Goal: Contribute content

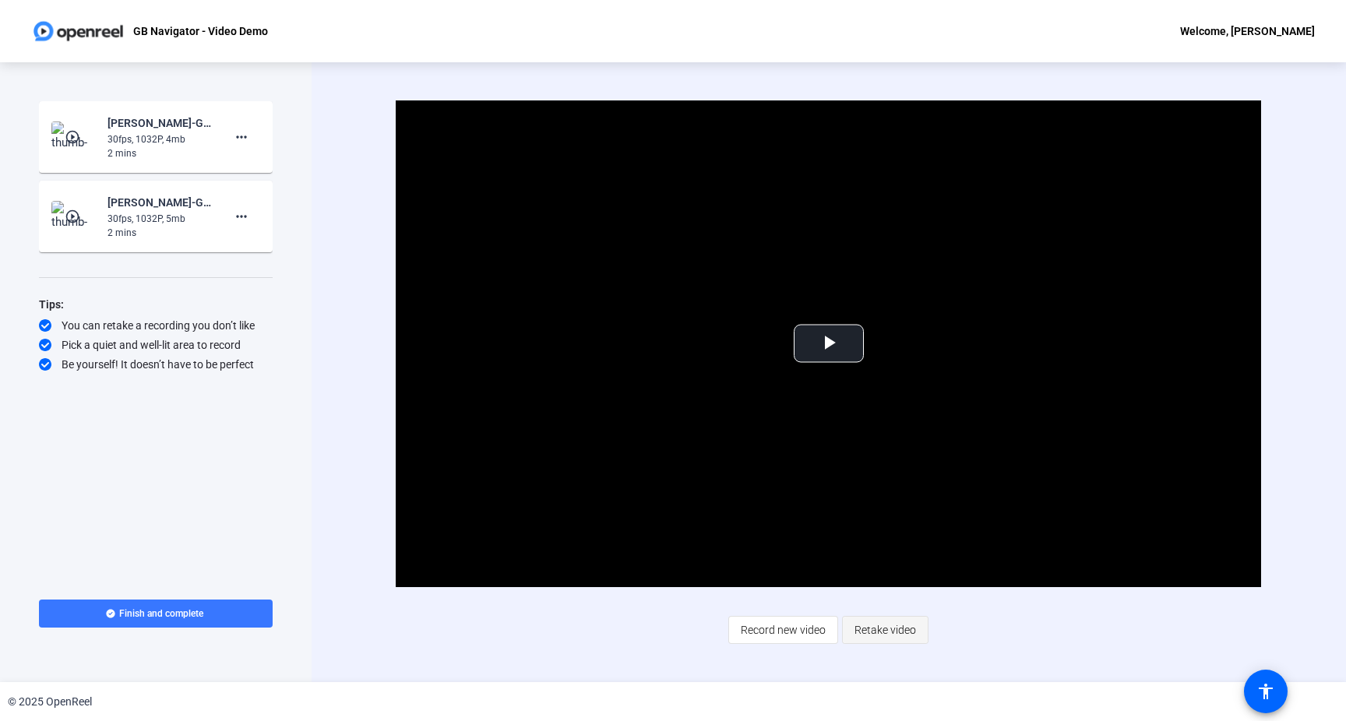
click at [895, 635] on span "Retake video" at bounding box center [885, 630] width 62 height 30
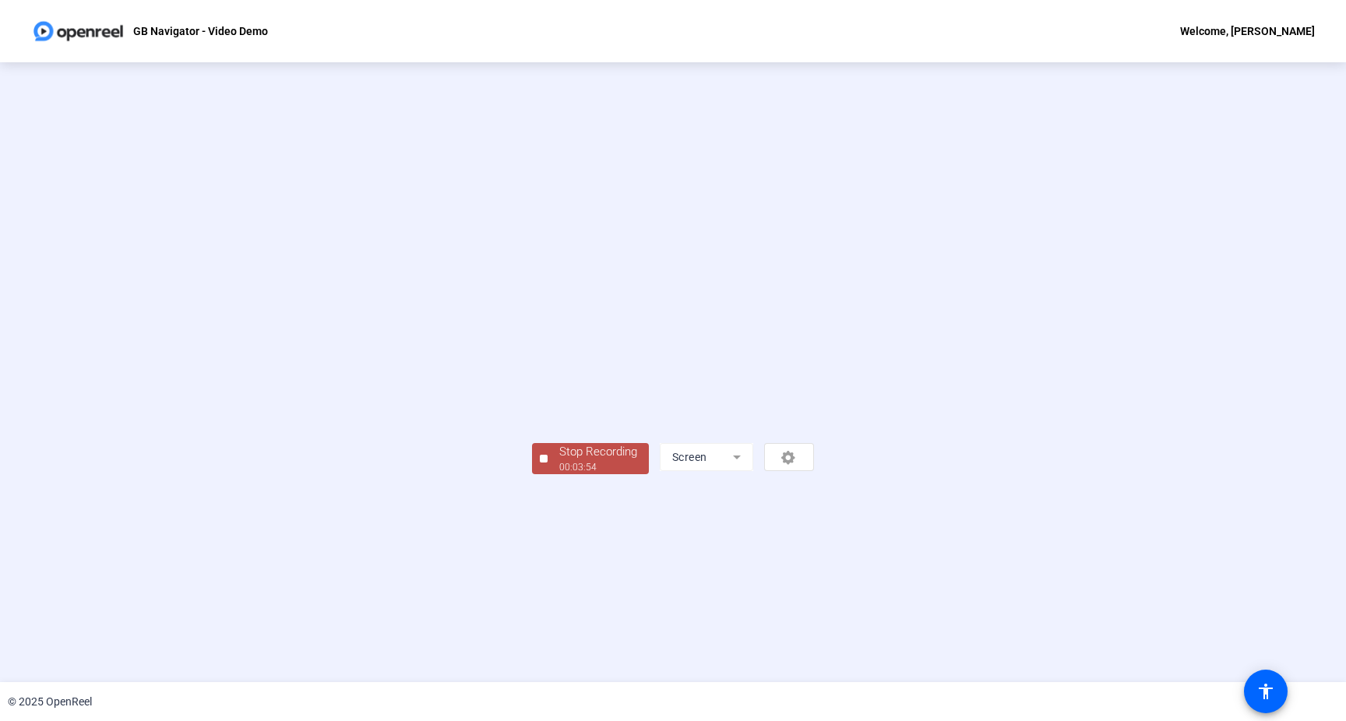
click at [559, 474] on div "00:03:54" at bounding box center [598, 467] width 78 height 14
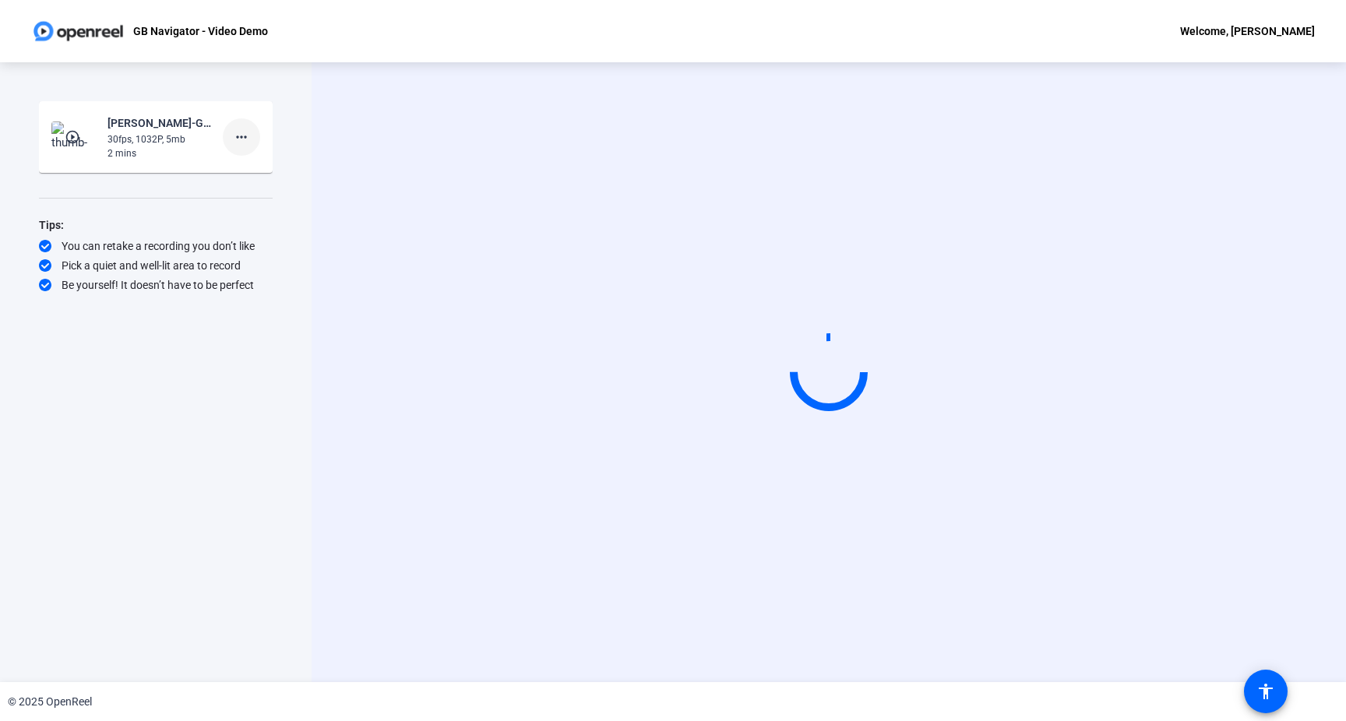
click at [241, 135] on mat-icon "more_horiz" at bounding box center [241, 137] width 19 height 19
click at [252, 171] on span "Delete clip" at bounding box center [266, 169] width 62 height 19
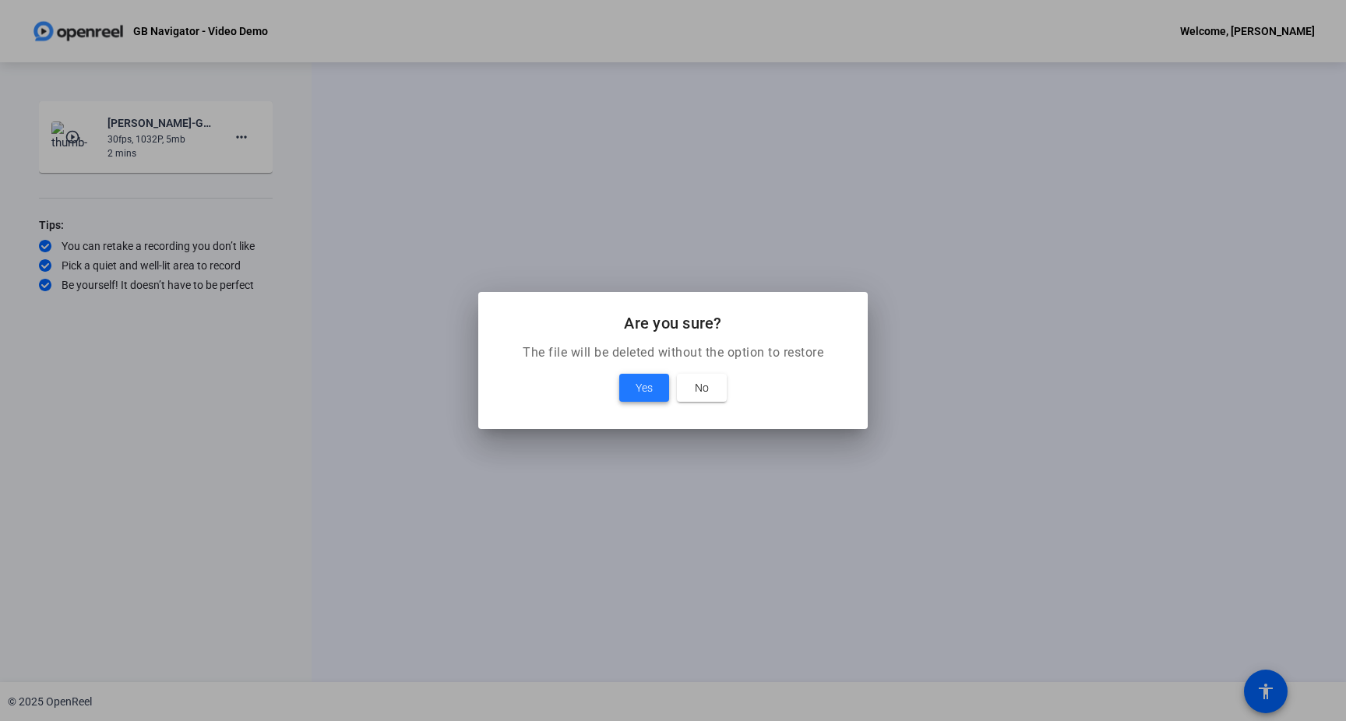
click at [638, 382] on span "Yes" at bounding box center [643, 387] width 17 height 19
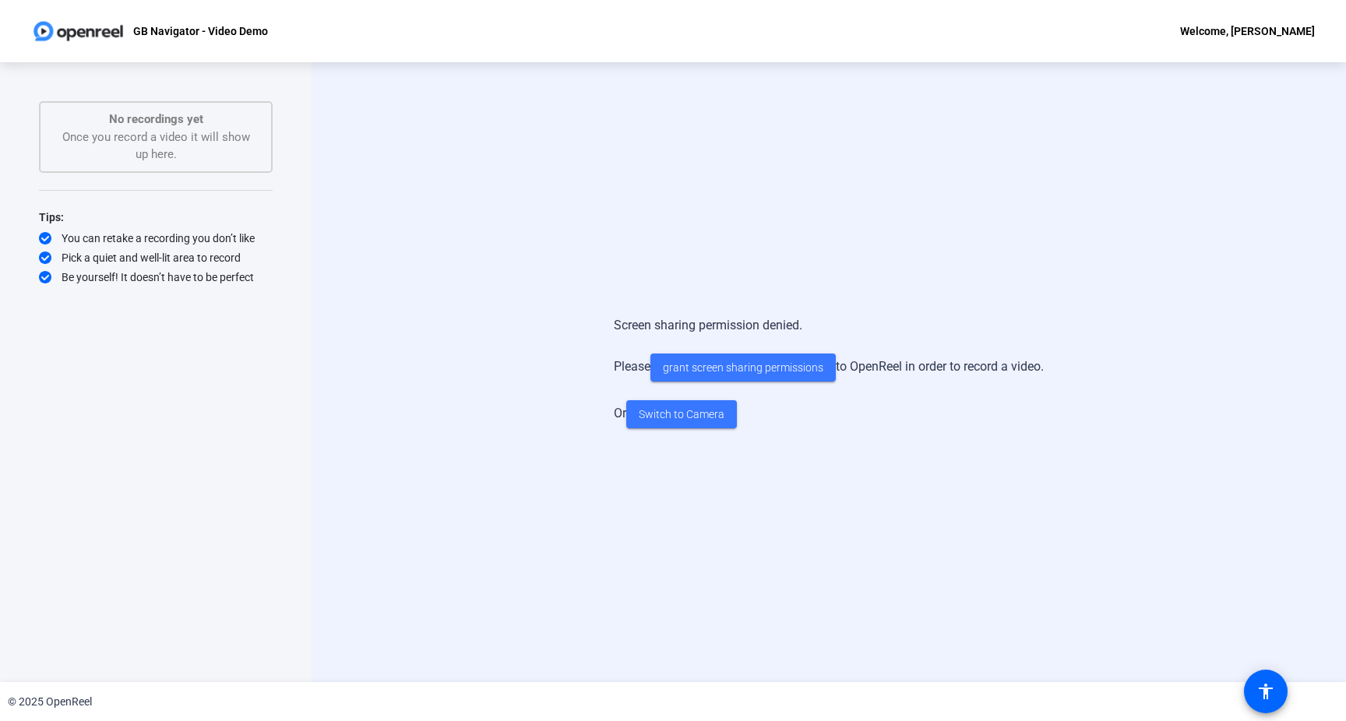
click at [224, 368] on div "Start Recording No recordings yet Once you record a video it will show up here.…" at bounding box center [156, 355] width 234 height 509
click at [242, 403] on div "Start Recording No recordings yet Once you record a video it will show up here.…" at bounding box center [156, 355] width 234 height 509
drag, startPoint x: 242, startPoint y: 403, endPoint x: 533, endPoint y: 495, distance: 304.7
click at [533, 495] on div "Screen sharing permission denied. Please grant screen sharing permissions to Op…" at bounding box center [829, 372] width 1034 height 620
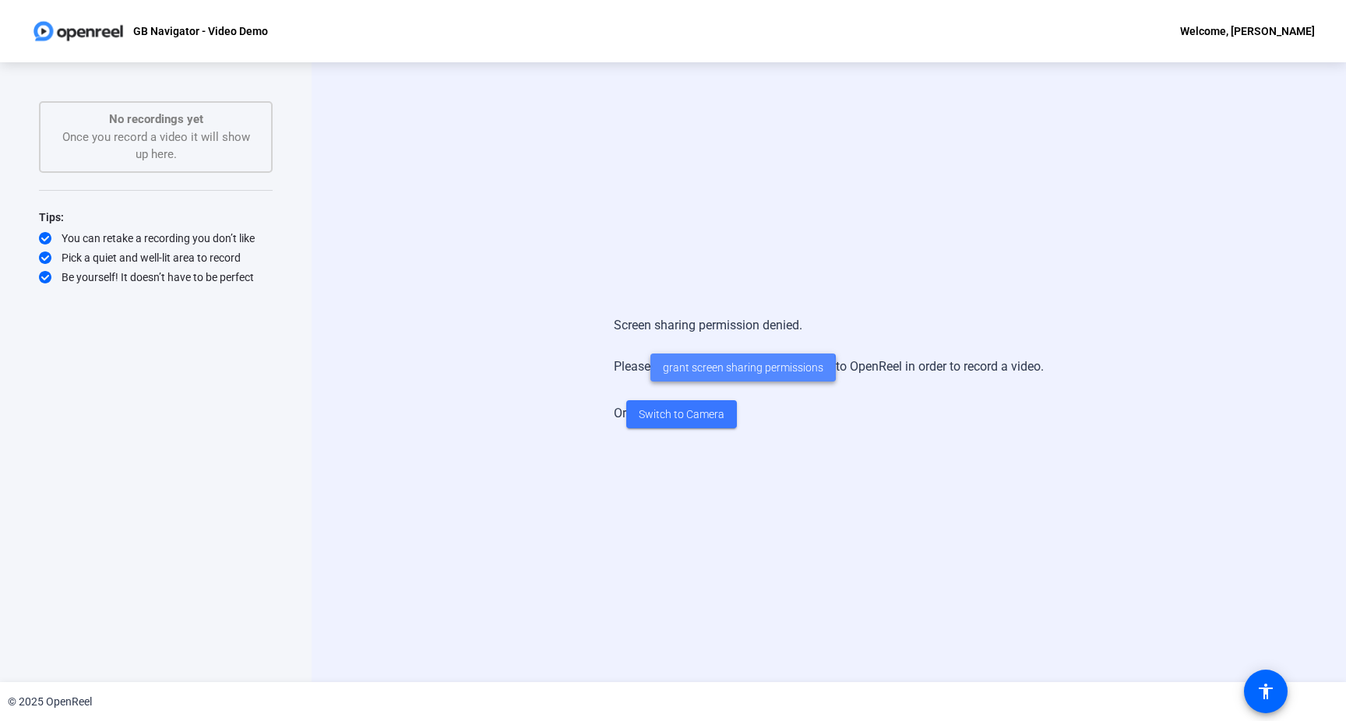
click at [711, 373] on span "grant screen sharing permissions" at bounding box center [743, 368] width 160 height 16
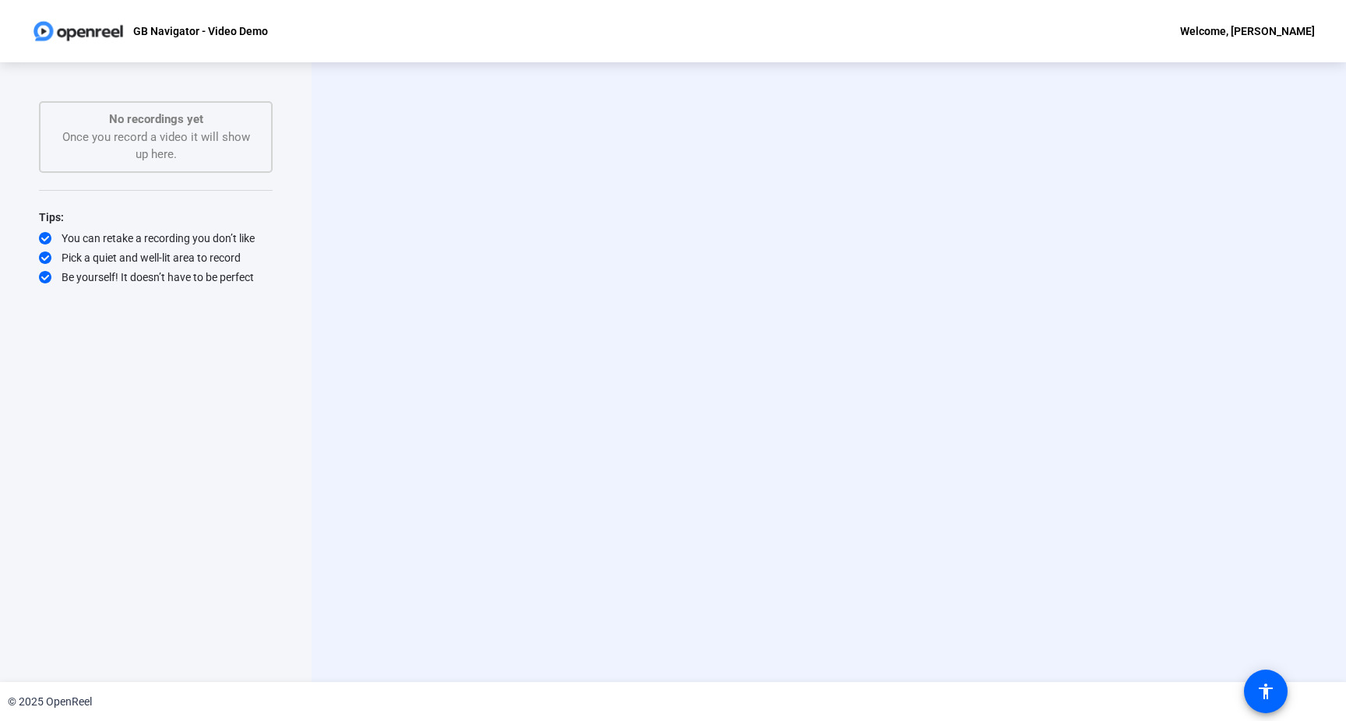
click at [797, 431] on video at bounding box center [829, 373] width 234 height 132
click at [145, 380] on div "Start Recording No recordings yet Once you record a video it will show up here.…" at bounding box center [156, 355] width 234 height 509
click at [287, 475] on div "Start Recording No recordings yet Once you record a video it will show up here.…" at bounding box center [156, 372] width 312 height 620
click at [344, 502] on div "Start Recording Screen" at bounding box center [829, 372] width 1034 height 620
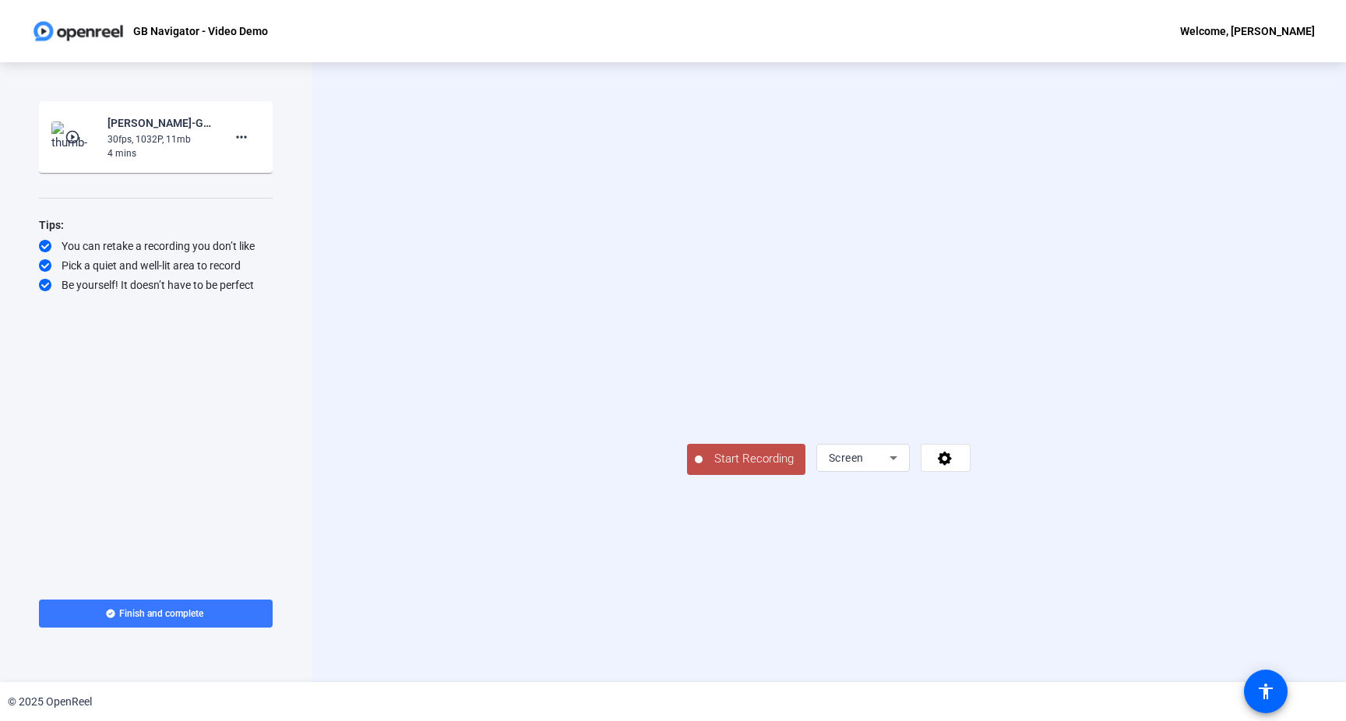
click at [143, 492] on div "Start Recording play_circle_outline [PERSON_NAME]-GB Navigator - Video Demo-GB …" at bounding box center [156, 336] width 234 height 470
click at [183, 608] on span "Finish and complete" at bounding box center [161, 613] width 84 height 12
